Goal: Task Accomplishment & Management: Manage account settings

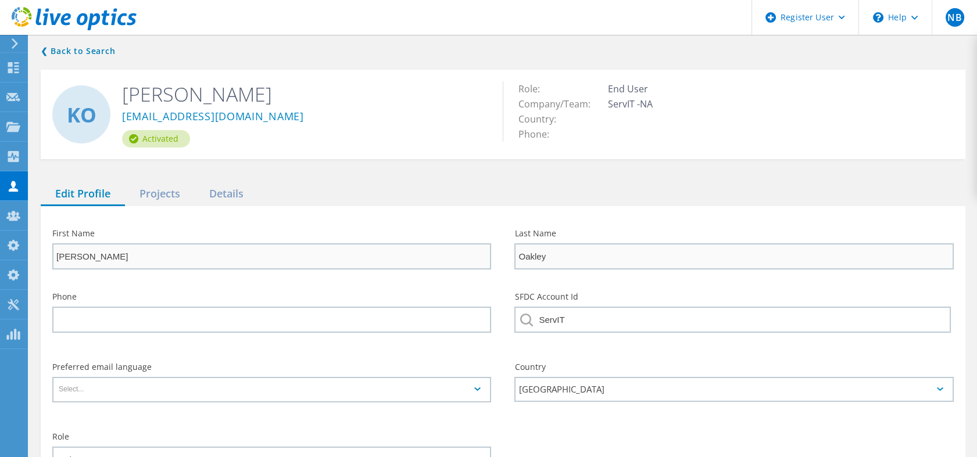
click at [147, 54] on div "❮ Back to Search KO Kyle Oakley koakley@servit.net Activated Role: End User Com…" at bounding box center [503, 301] width 948 height 537
click at [94, 48] on link "❮ Back to Search" at bounding box center [81, 51] width 80 height 14
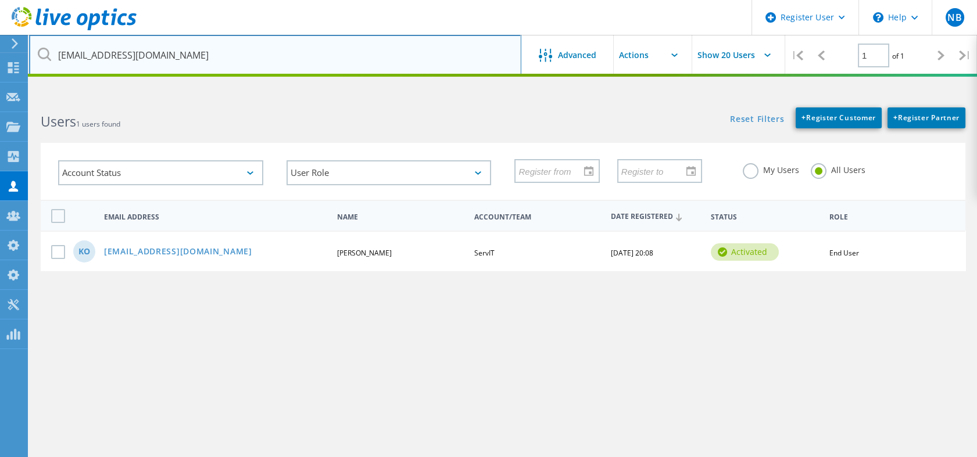
drag, startPoint x: 174, startPoint y: 55, endPoint x: 65, endPoint y: 56, distance: 108.7
click at [65, 56] on input "koakley@servit.net" at bounding box center [275, 55] width 492 height 41
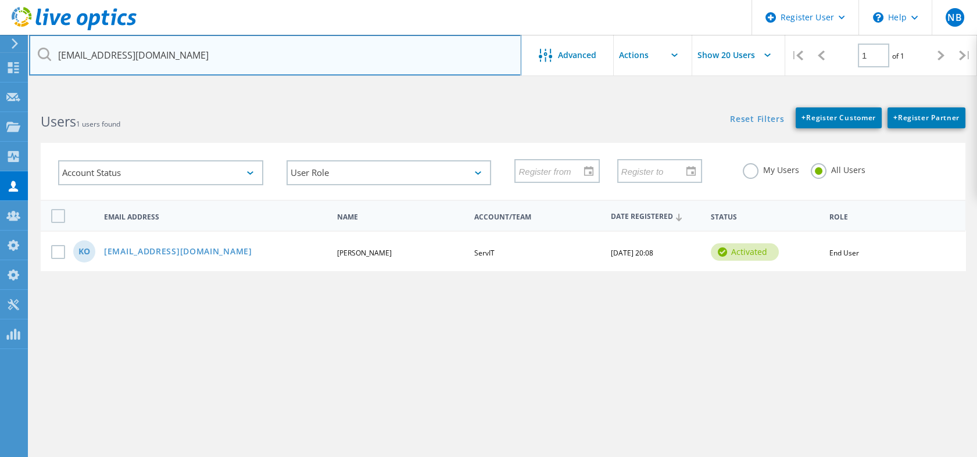
click at [153, 47] on input "koakley@servit.net" at bounding box center [275, 55] width 492 height 41
drag, startPoint x: 155, startPoint y: 51, endPoint x: 42, endPoint y: 52, distance: 112.8
click at [42, 52] on div "koakley@servit.net" at bounding box center [275, 55] width 492 height 41
paste input "jzubal@redesign-group.com"
type input "jzubal@redesign-group.com"
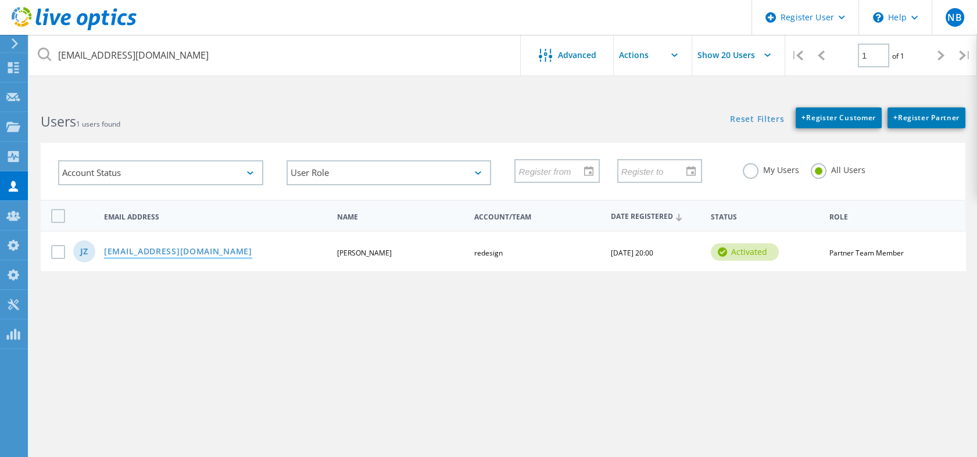
click at [167, 253] on link "jzubal@redesign-group.com" at bounding box center [178, 253] width 148 height 10
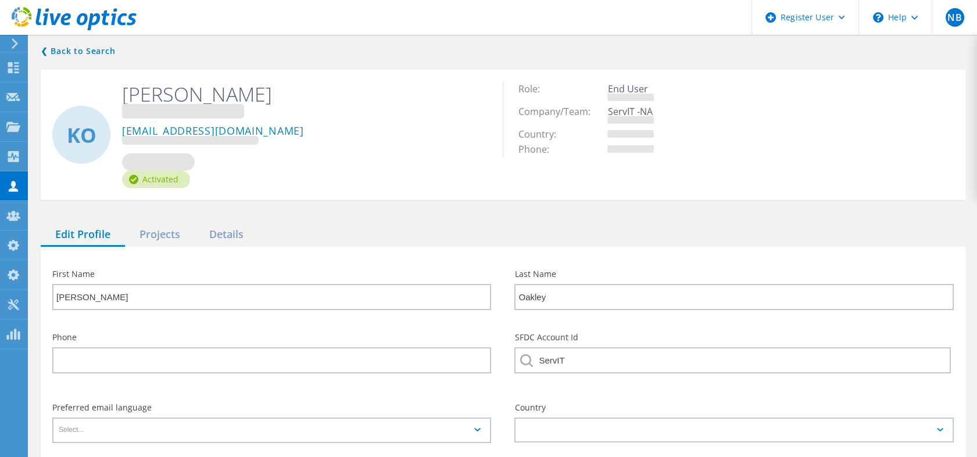
type input "Jordan"
type input "Zubal"
type input "redesign"
type input "English"
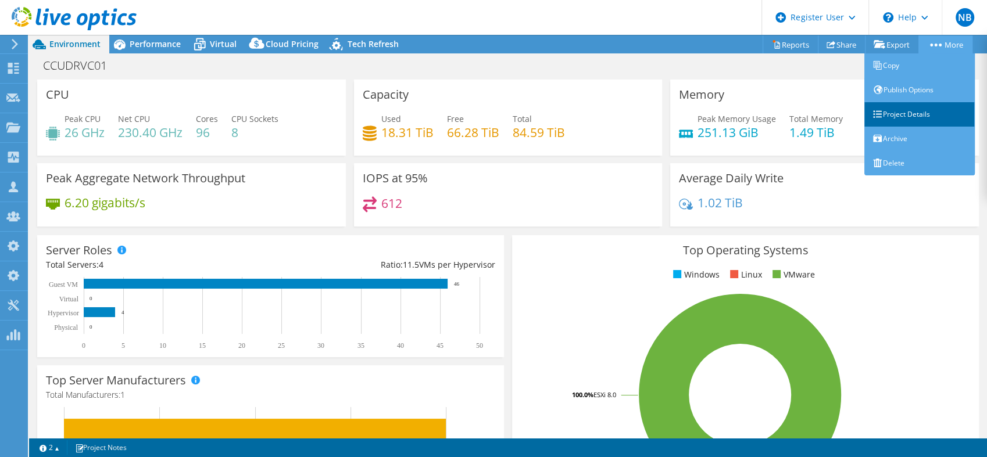
click at [911, 114] on link "Project Details" at bounding box center [919, 114] width 110 height 24
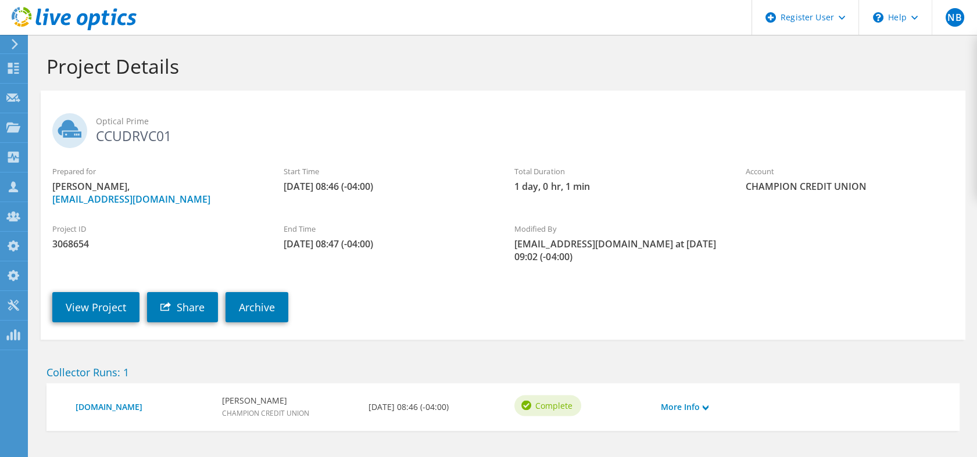
click at [107, 27] on icon at bounding box center [74, 19] width 125 height 24
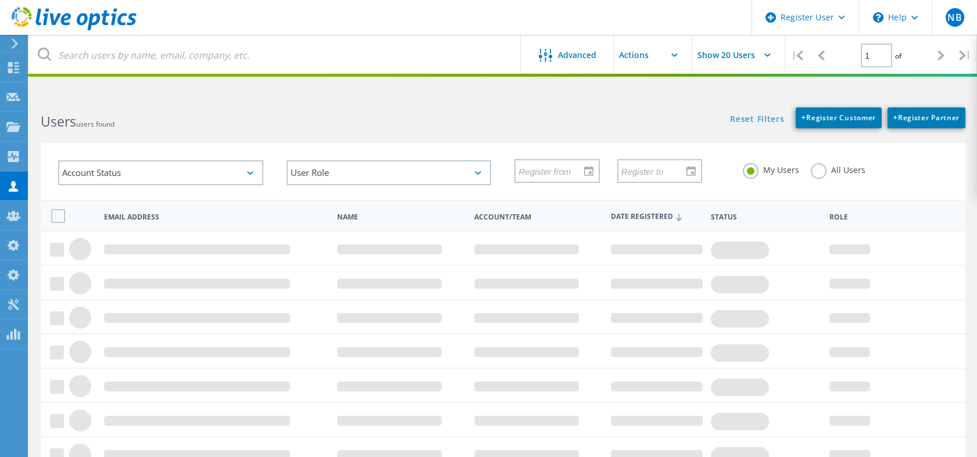
click at [816, 172] on label "All Users" at bounding box center [838, 168] width 55 height 11
click at [0, 0] on input "All Users" at bounding box center [0, 0] width 0 height 0
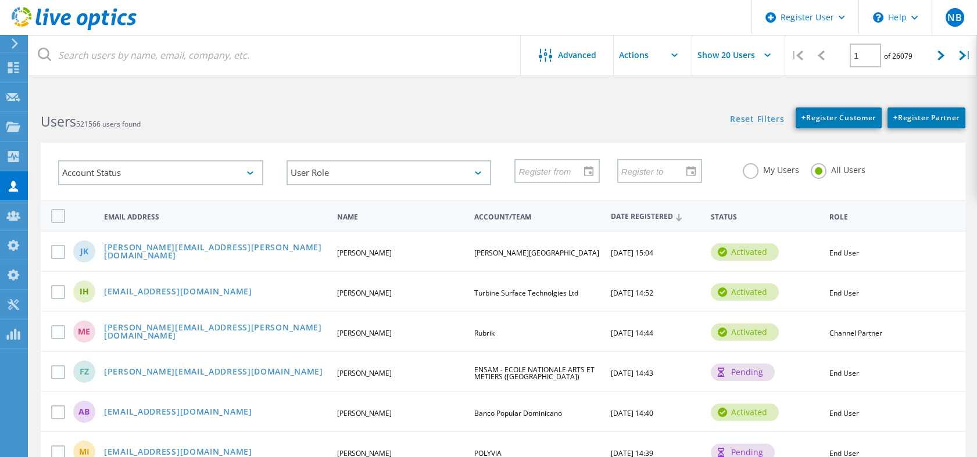
click at [270, 33] on header "Register User \n Help Explore Helpful Articles Contact Support NB Dell Admin Us…" at bounding box center [488, 17] width 977 height 35
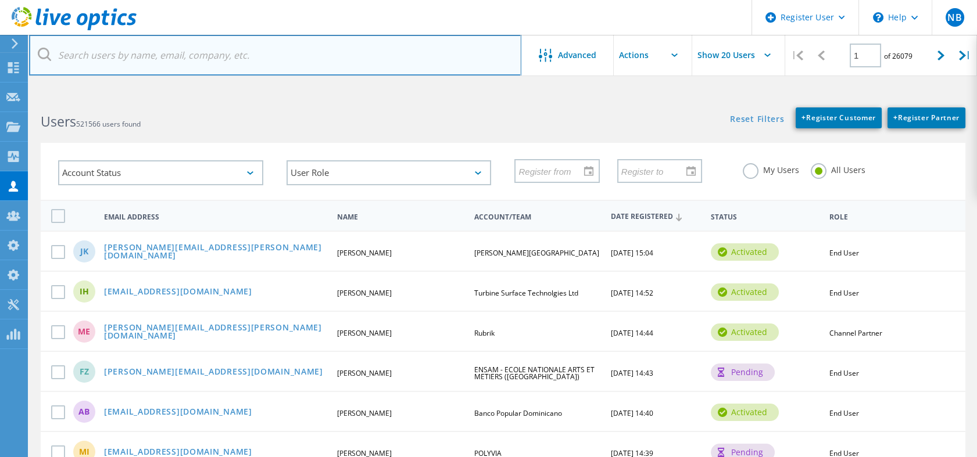
click at [256, 56] on input "text" at bounding box center [275, 55] width 492 height 41
paste input "rmckee@redesign-group.com"
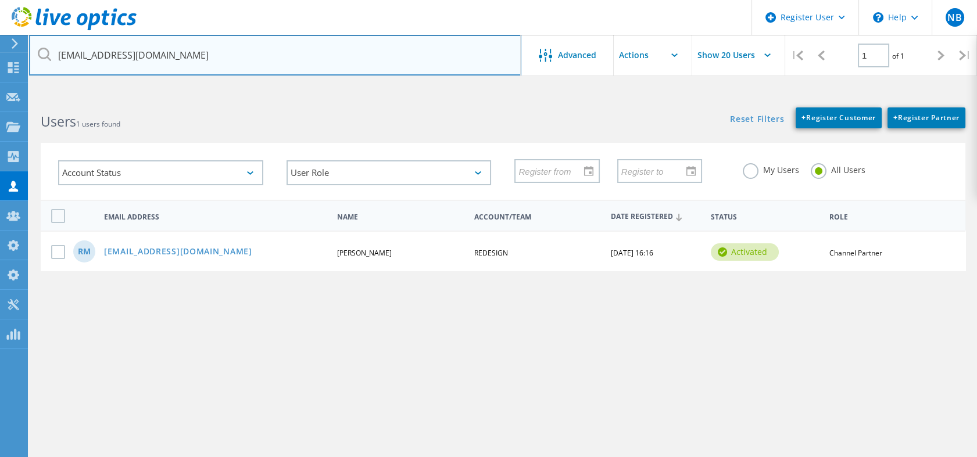
type input "rmckee@redesign-group.com"
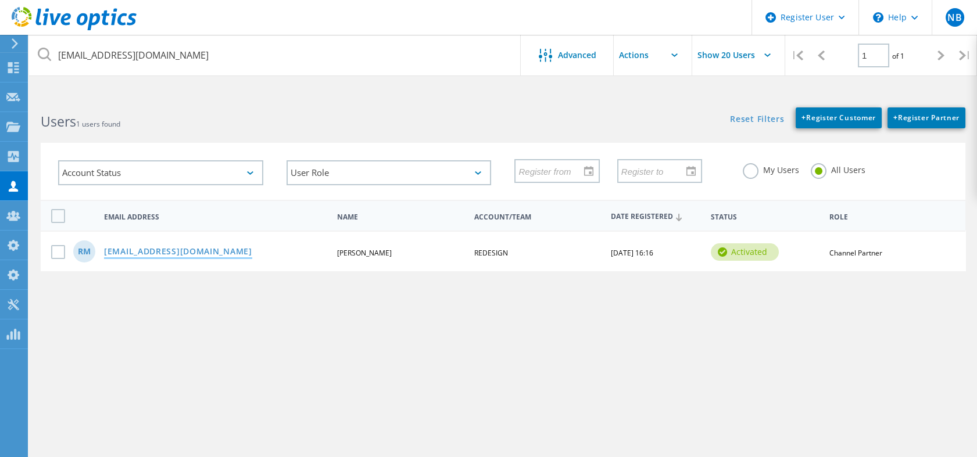
click at [206, 251] on link "rmckee@redesign-group.com" at bounding box center [178, 253] width 148 height 10
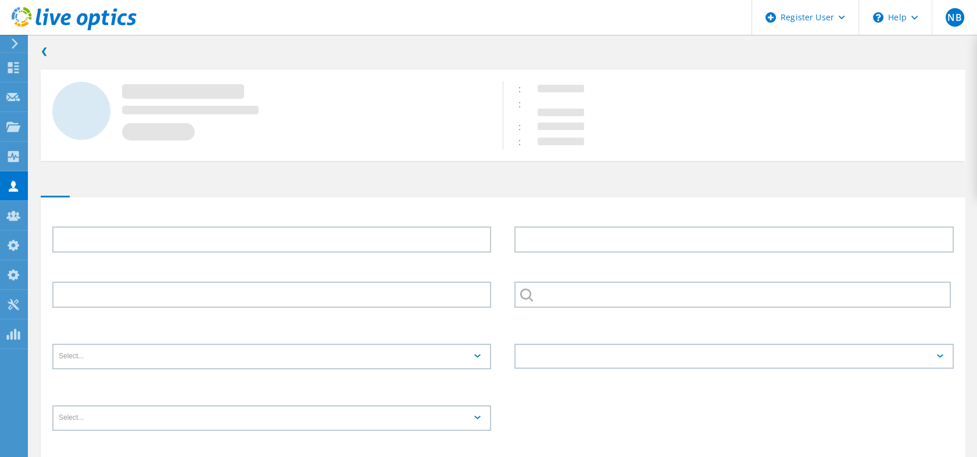
type input "Ryan"
type input "McKee"
type input "REDESIGN"
type input "English"
type input "Partner User"
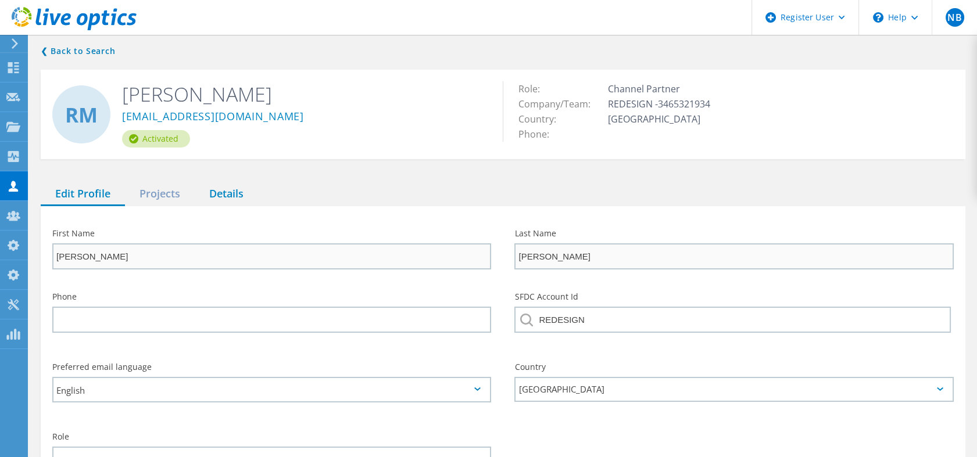
click at [227, 203] on div "Details" at bounding box center [226, 195] width 63 height 24
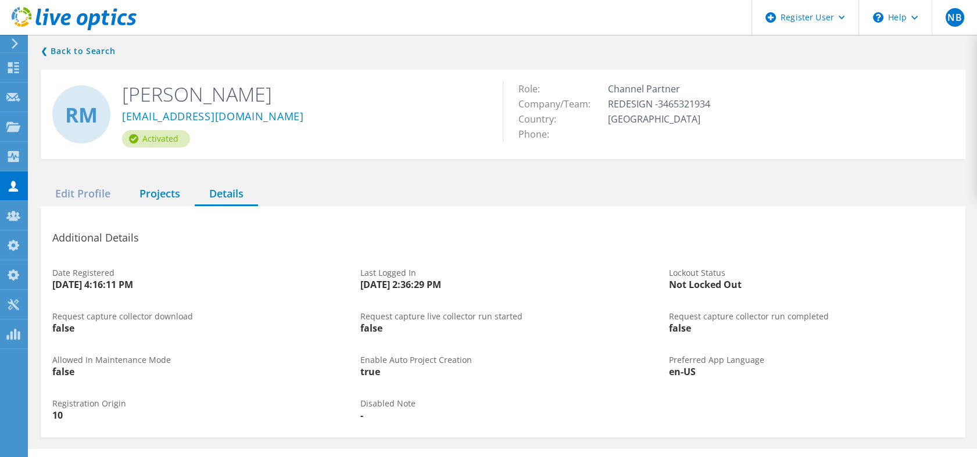
click at [136, 194] on div "Projects" at bounding box center [160, 195] width 70 height 24
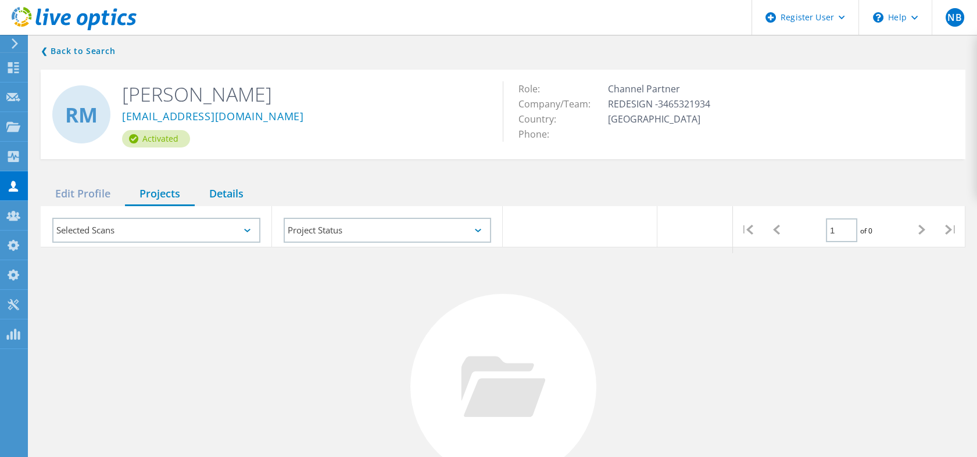
click at [241, 192] on div "Details" at bounding box center [226, 195] width 63 height 24
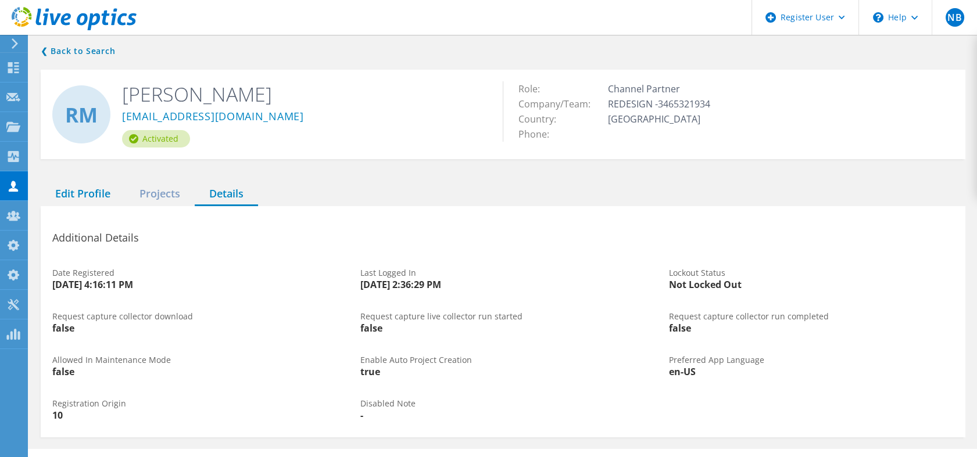
click at [114, 194] on div "Edit Profile" at bounding box center [83, 195] width 84 height 24
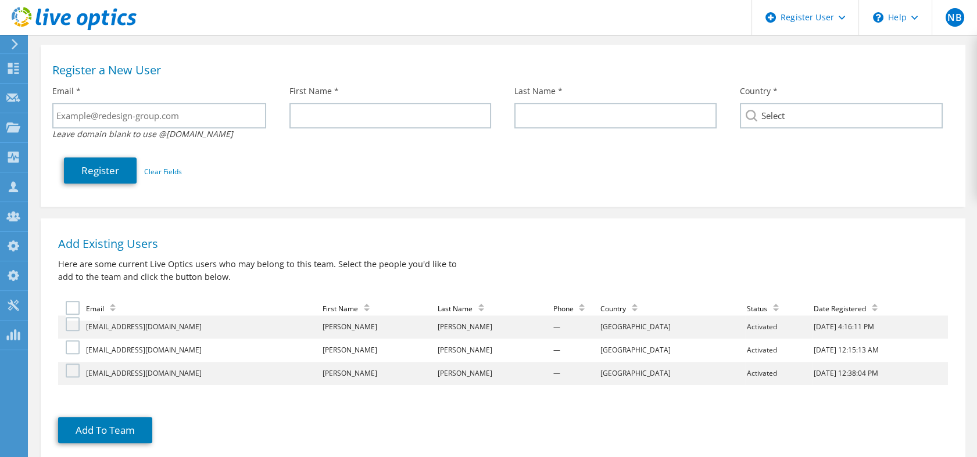
scroll to position [1974, 0]
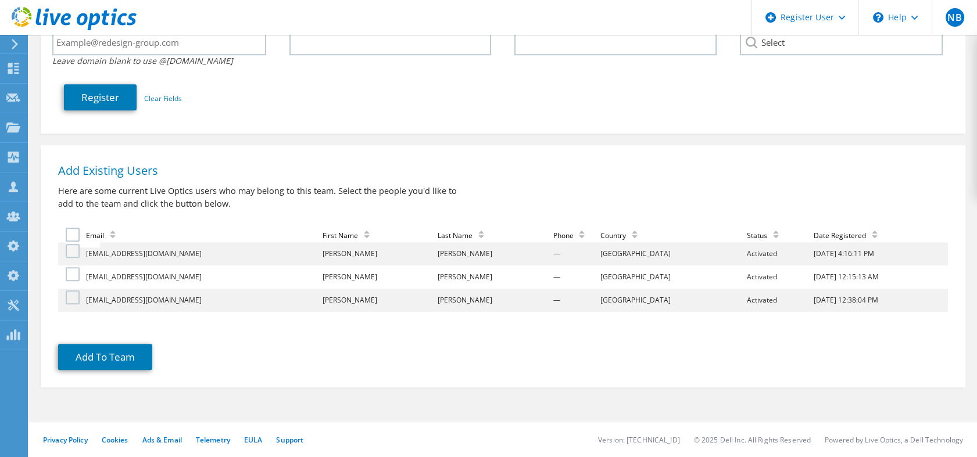
click at [76, 255] on label at bounding box center [74, 251] width 17 height 14
click at [0, 0] on input "checkbox" at bounding box center [0, 0] width 0 height 0
click at [114, 352] on button "Add To Team" at bounding box center [105, 357] width 94 height 26
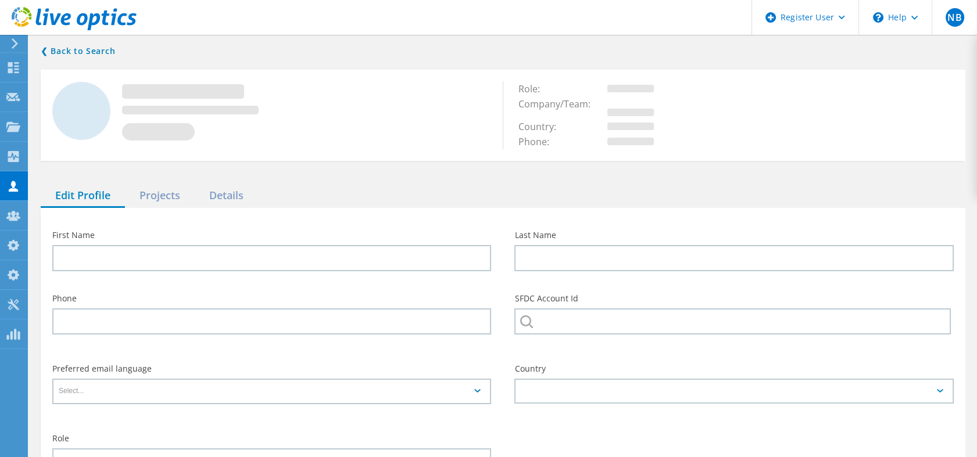
type input "[PERSON_NAME]"
type input "redesign"
type input "English"
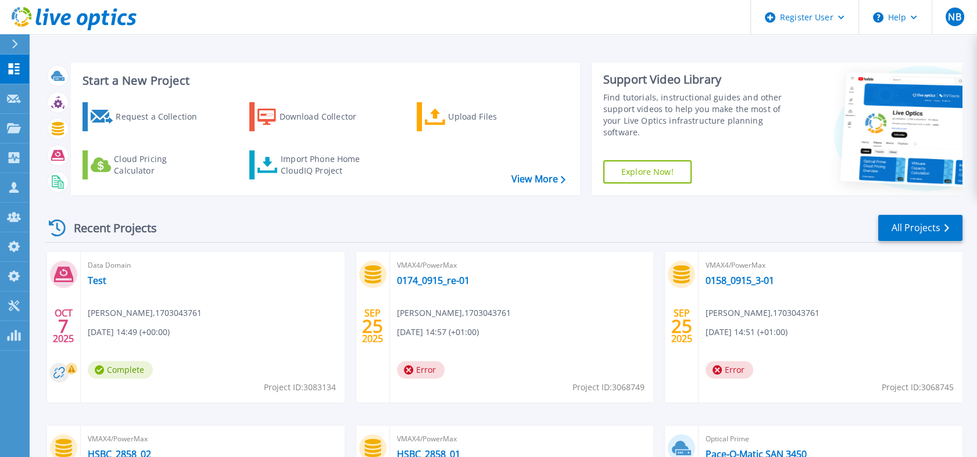
click at [117, 9] on icon at bounding box center [74, 19] width 125 height 24
click at [114, 16] on icon at bounding box center [114, 17] width 6 height 17
